Goal: Task Accomplishment & Management: Complete application form

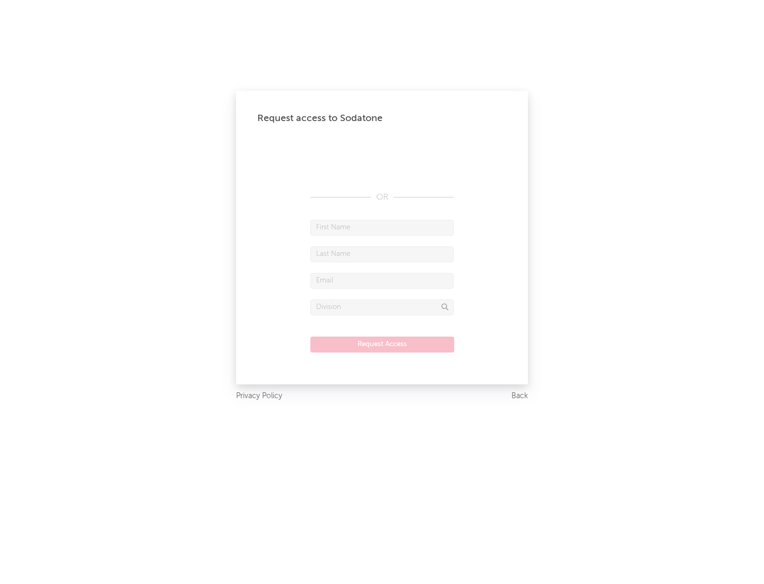
click at [382, 227] on input "text" at bounding box center [381, 228] width 143 height 16
type input "[PERSON_NAME]"
click at [382, 254] on input "text" at bounding box center [381, 254] width 143 height 16
type input "[PERSON_NAME]"
click at [382, 280] on input "text" at bounding box center [381, 281] width 143 height 16
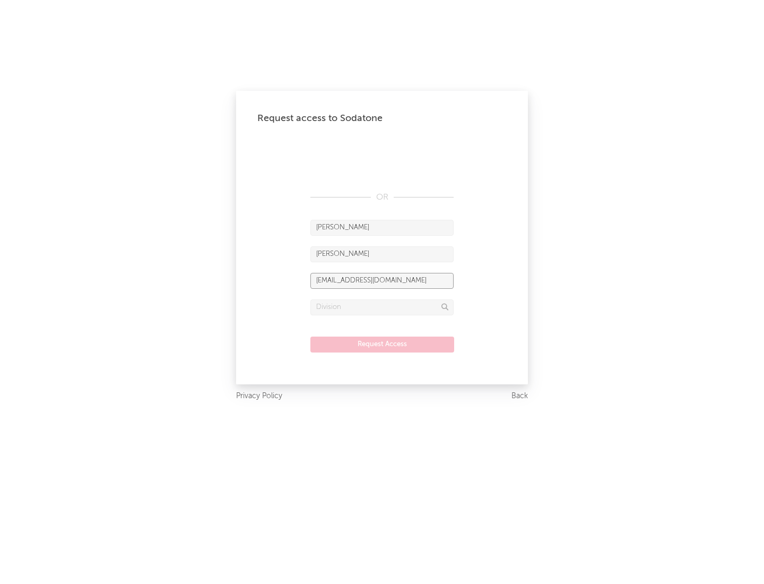
type input "[EMAIL_ADDRESS][DOMAIN_NAME]"
click at [382, 307] on input "text" at bounding box center [381, 307] width 143 height 16
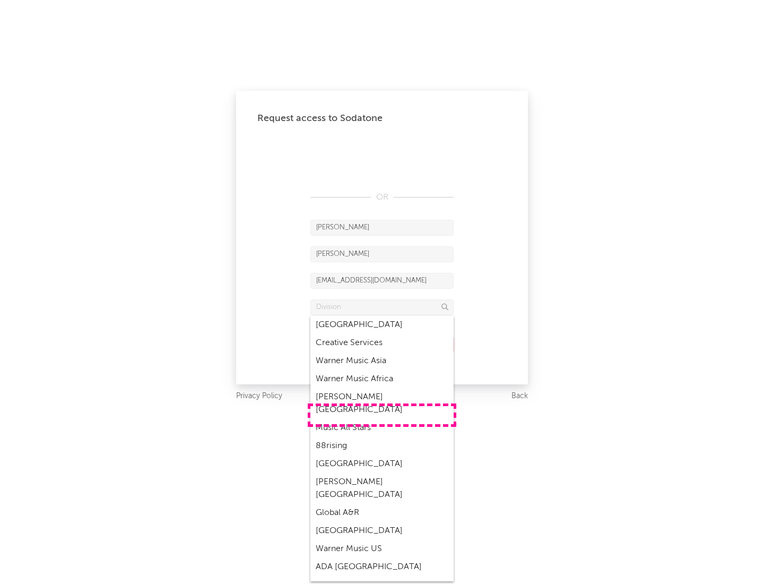
click at [382, 419] on div "Music All Stars" at bounding box center [381, 428] width 143 height 18
type input "Music All Stars"
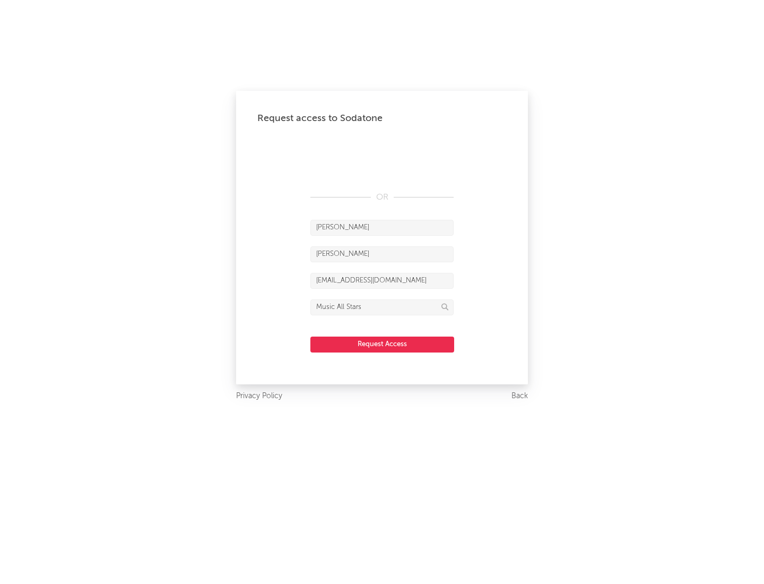
click at [382, 344] on button "Request Access" at bounding box center [382, 344] width 144 height 16
